Goal: Task Accomplishment & Management: Manage account settings

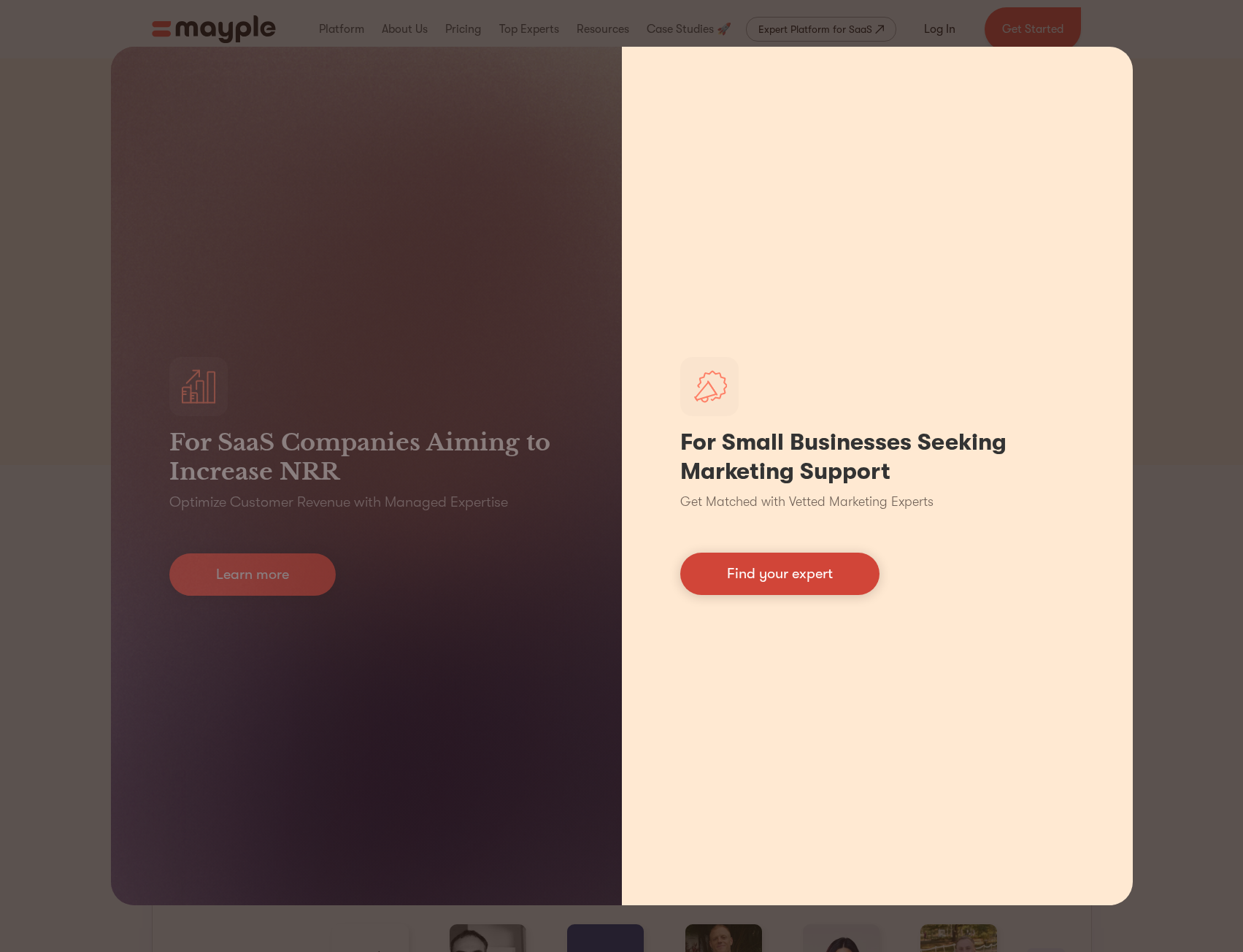
click at [746, 573] on link "Find your expert" at bounding box center [780, 573] width 199 height 42
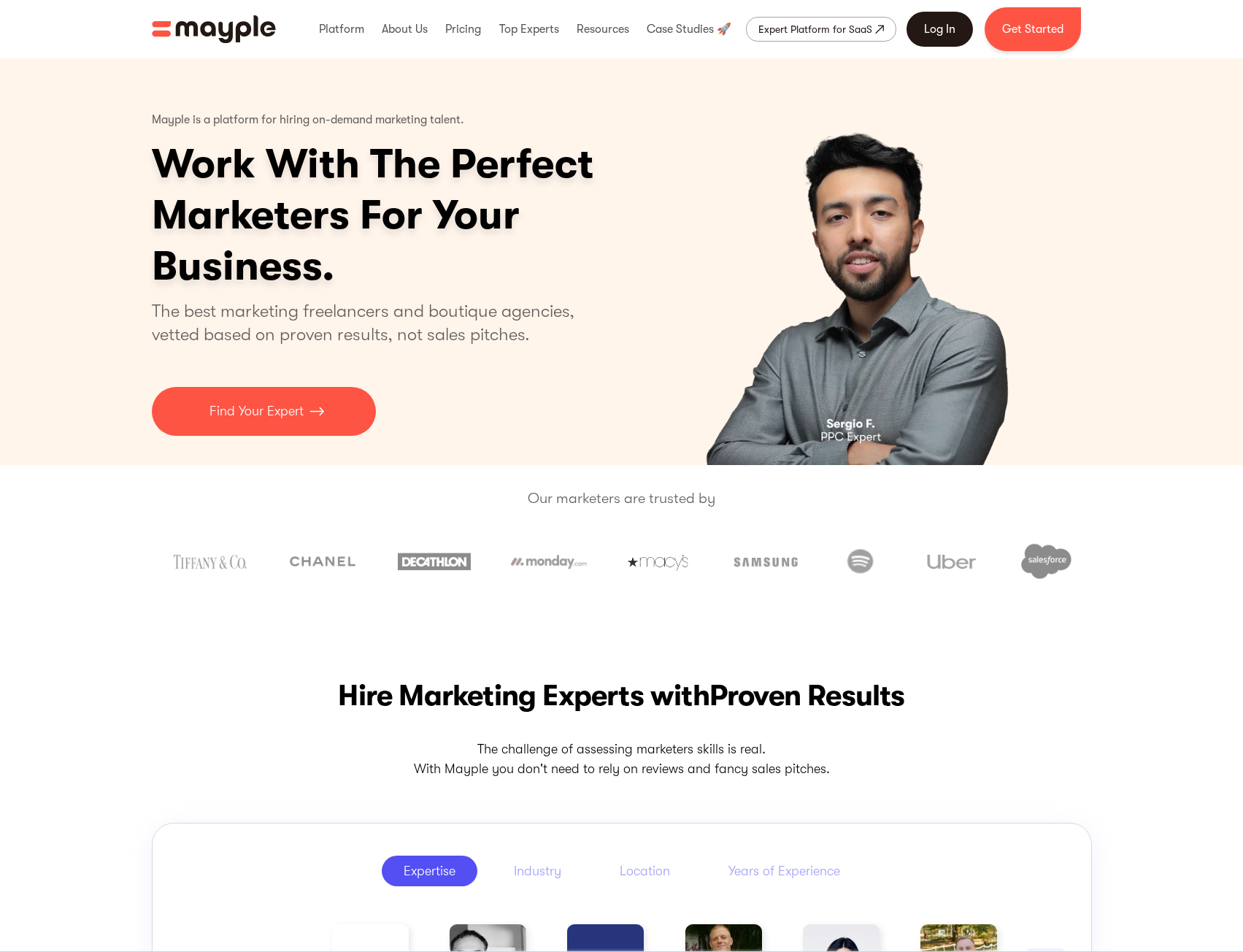
click at [930, 33] on link "Log In" at bounding box center [940, 30] width 66 height 35
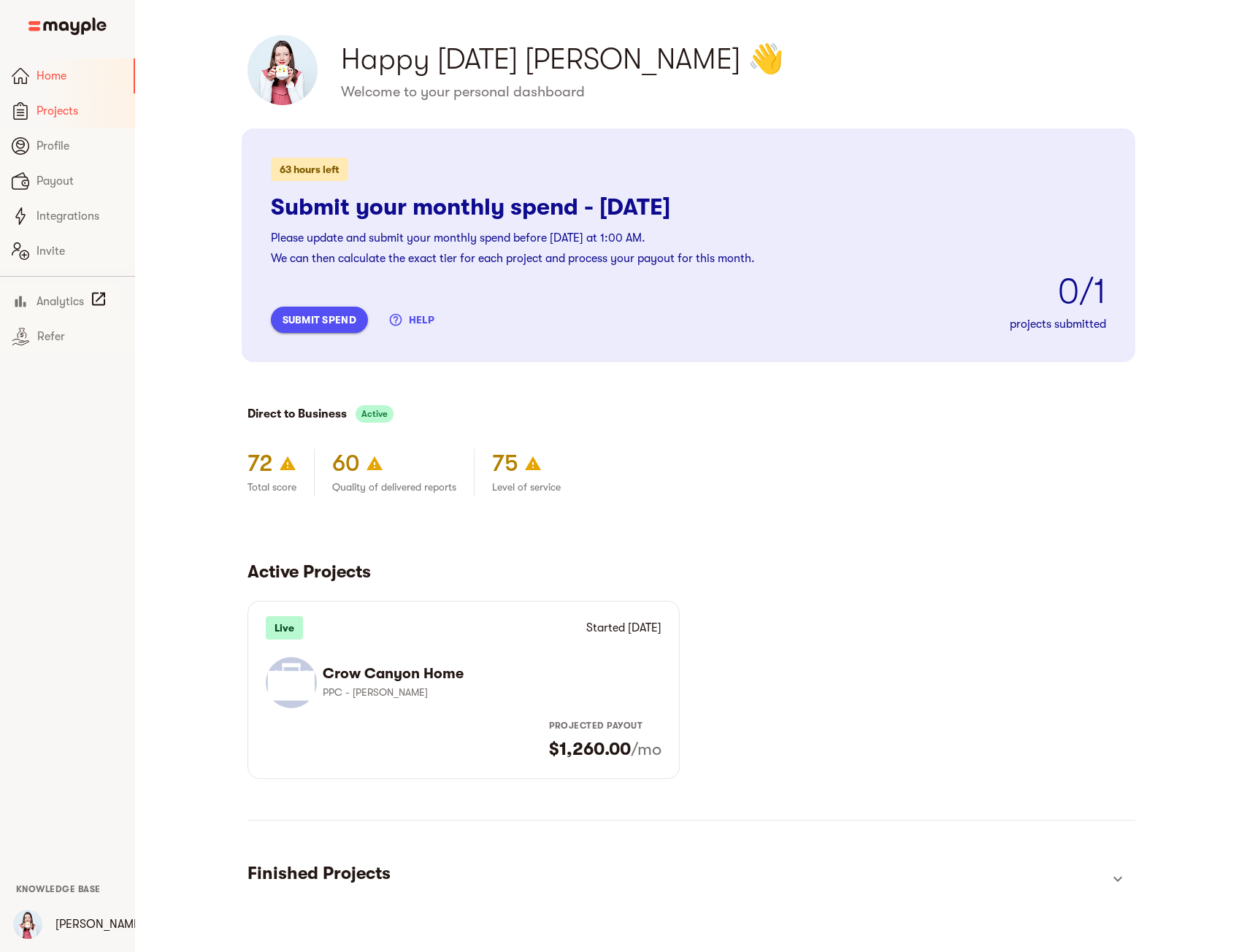
click at [59, 113] on span "Projects" at bounding box center [80, 111] width 87 height 18
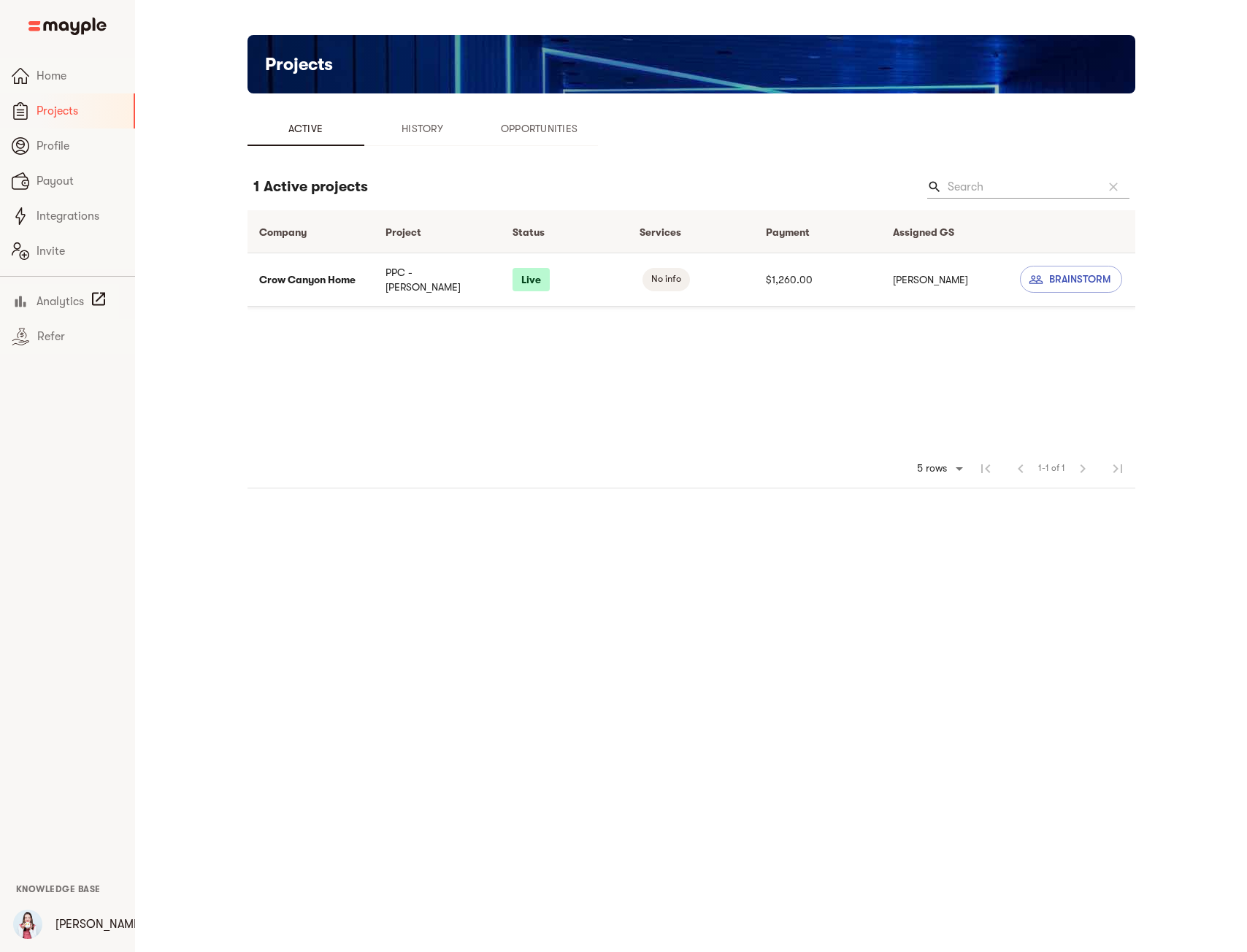
click at [306, 278] on td "Crow Canyon Home" at bounding box center [311, 279] width 127 height 54
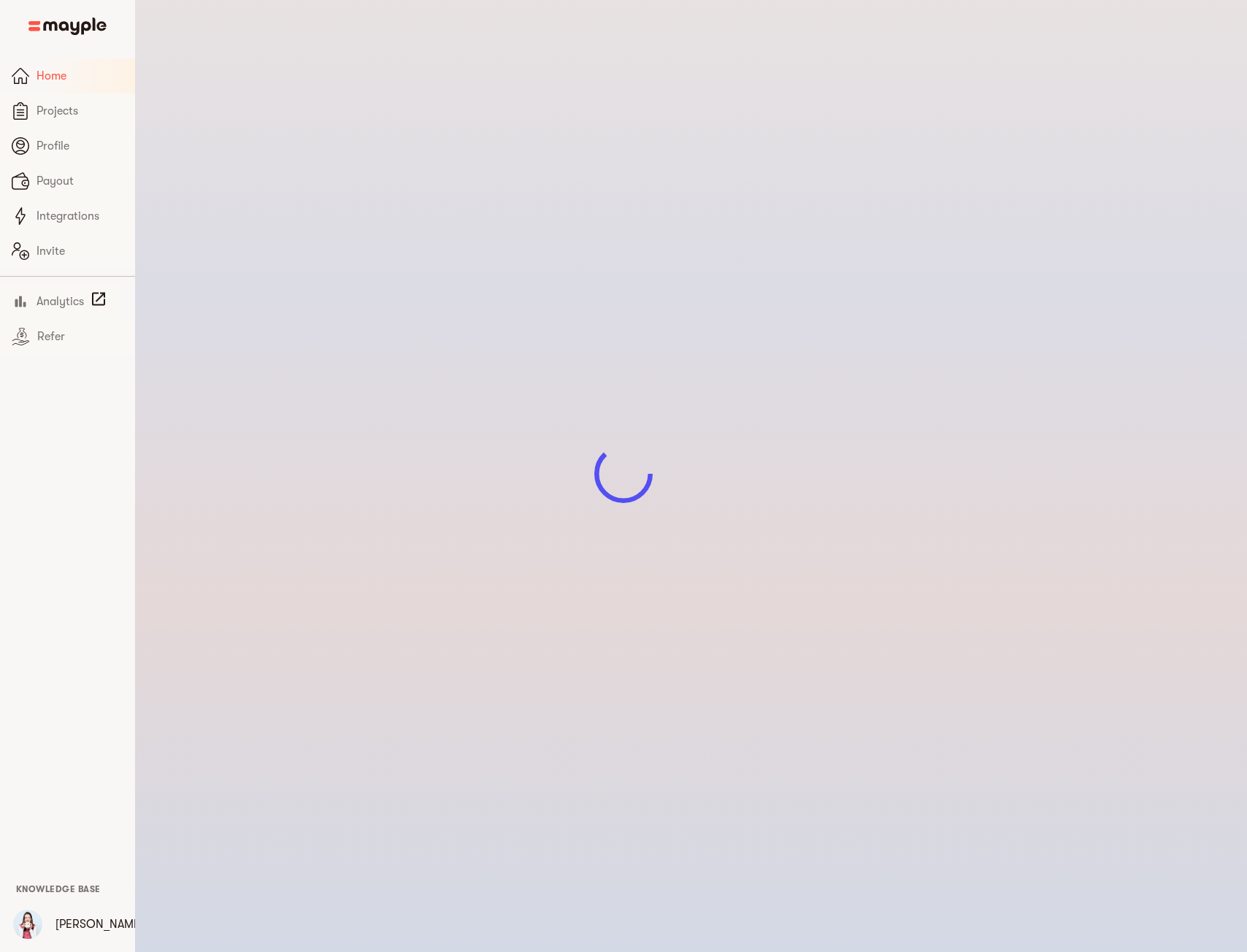
click at [59, 75] on span "Home" at bounding box center [80, 76] width 87 height 18
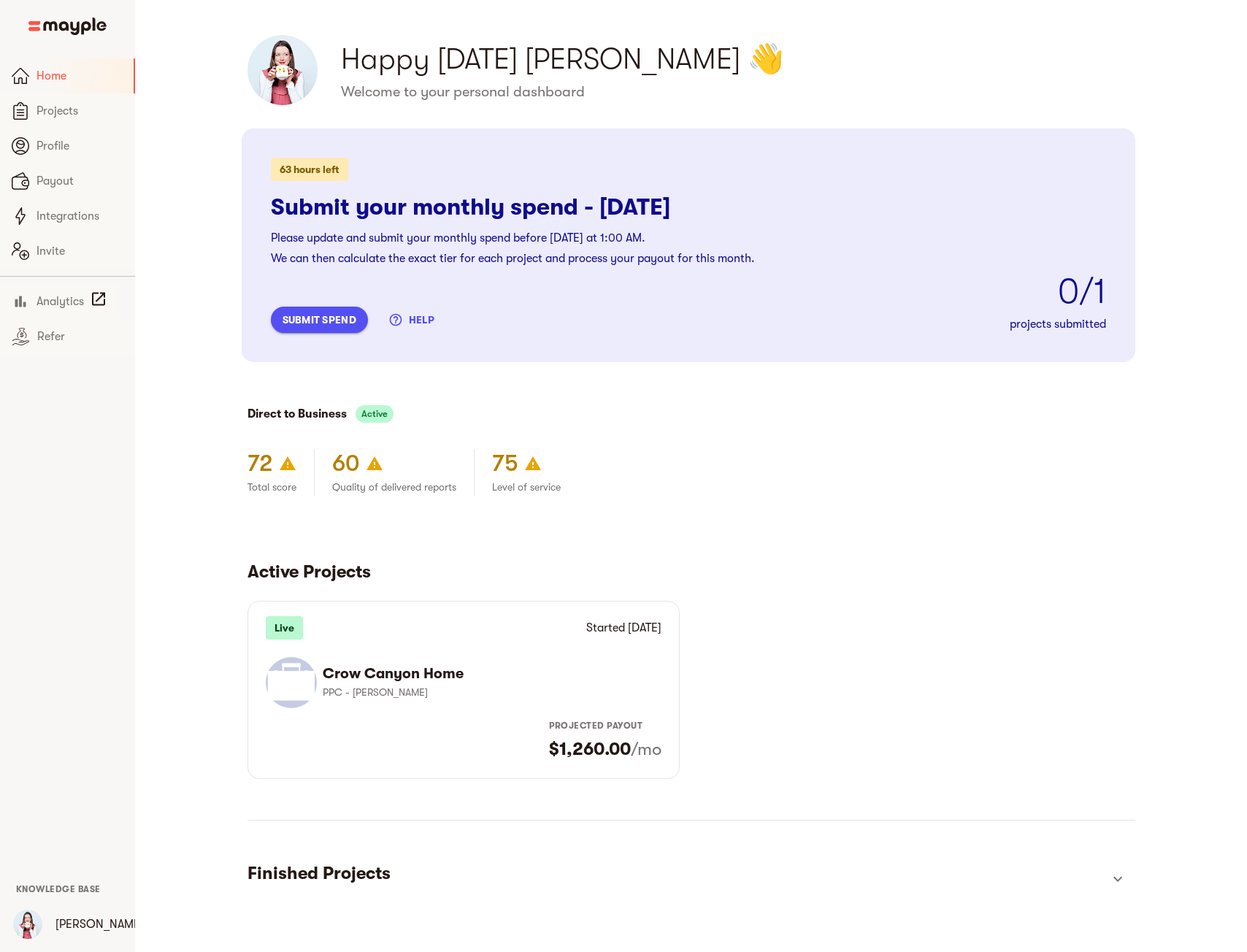
click at [327, 324] on span "submit spend" at bounding box center [320, 319] width 74 height 18
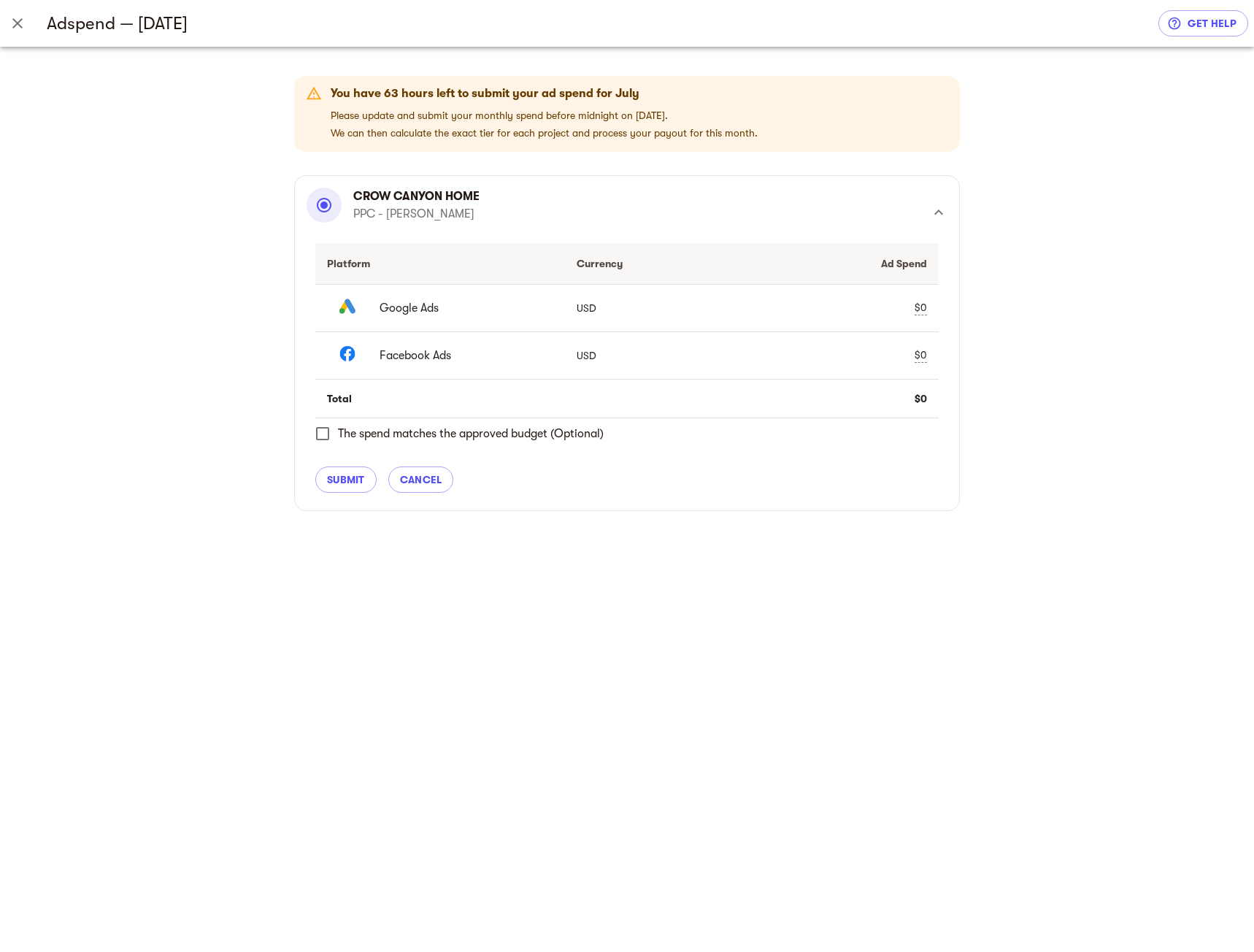
click at [922, 303] on div "$0" at bounding box center [920, 307] width 12 height 16
type input "5032.12"
click at [891, 305] on span "check" at bounding box center [894, 307] width 18 height 18
click at [922, 355] on div "$0" at bounding box center [920, 355] width 12 height 16
type input "1690.82"
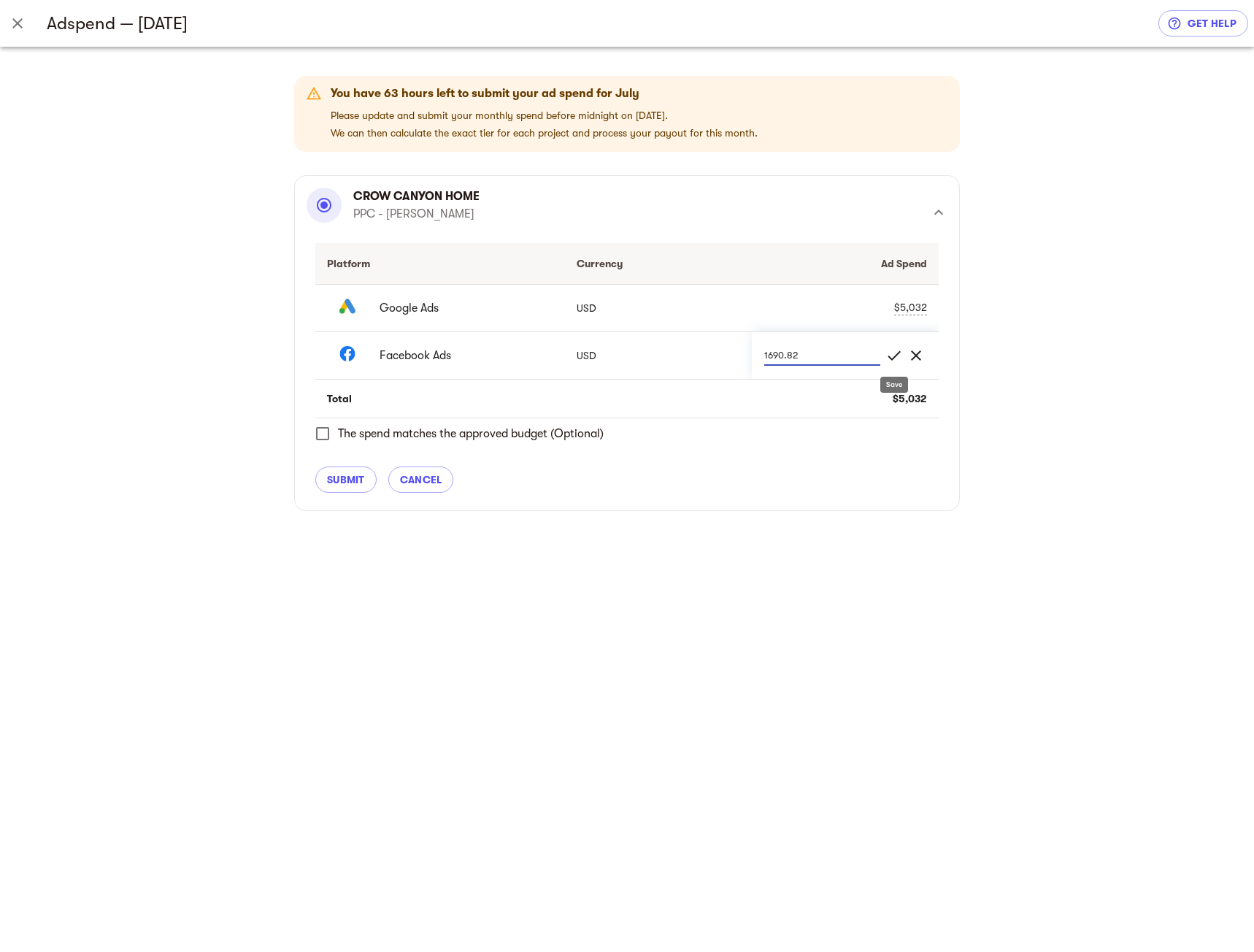
click at [893, 357] on span "check" at bounding box center [894, 355] width 18 height 18
click at [352, 434] on span "The spend matches the approved budget (Optional)" at bounding box center [471, 433] width 266 height 18
click at [338, 434] on input "The spend matches the approved budget (Optional)" at bounding box center [322, 433] width 30 height 30
checkbox input "true"
click at [347, 477] on span "submit" at bounding box center [345, 479] width 38 height 18
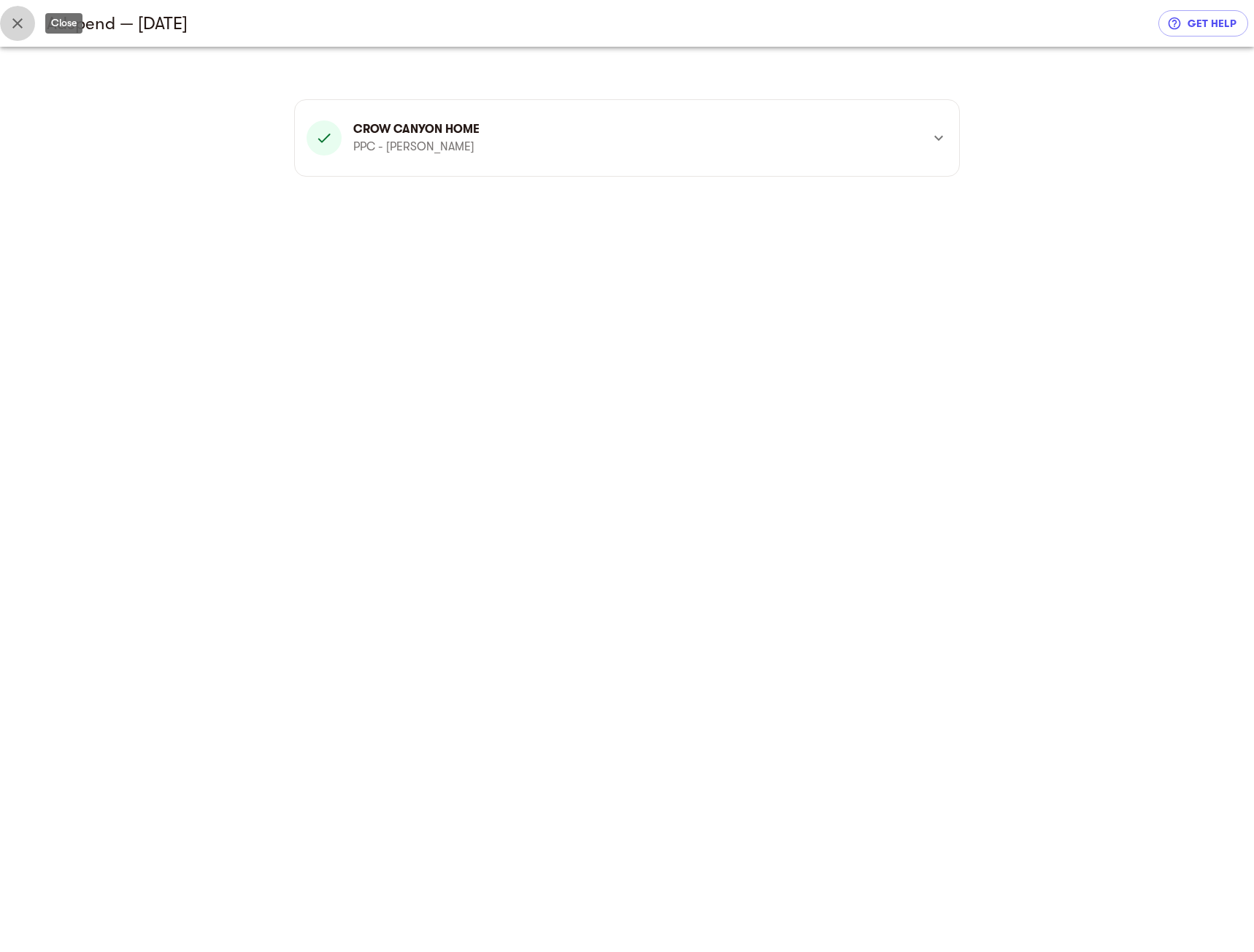
click at [15, 26] on icon "Close" at bounding box center [17, 23] width 10 height 10
